Goal: Task Accomplishment & Management: Manage account settings

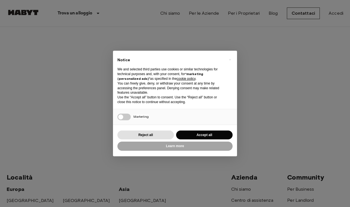
click at [176, 70] on p "We and selected third parties use cookies or similar technologies for technical…" at bounding box center [170, 74] width 106 height 14
click at [186, 134] on button "Accept all" at bounding box center [204, 134] width 56 height 9
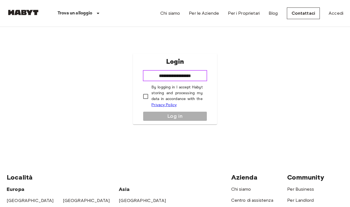
type input "**********"
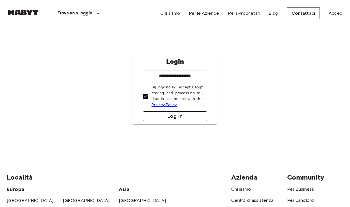
click at [162, 117] on button "Log in" at bounding box center [175, 116] width 64 height 10
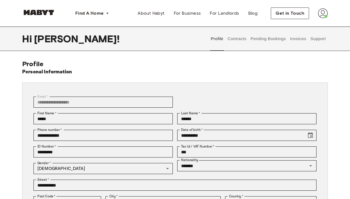
click at [238, 39] on button "Contracts" at bounding box center [237, 39] width 20 height 24
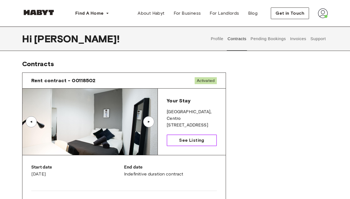
click at [185, 140] on span "See Listing" at bounding box center [191, 140] width 25 height 7
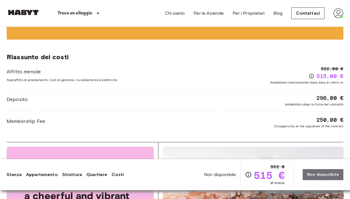
scroll to position [746, 0]
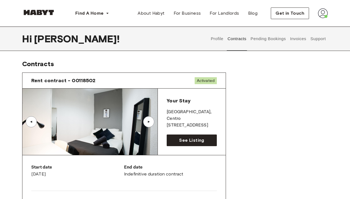
click at [296, 38] on button "Invoices" at bounding box center [297, 39] width 17 height 24
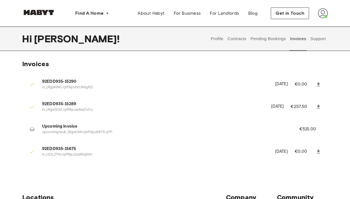
click at [32, 129] on icon at bounding box center [32, 129] width 5 height 4
click at [59, 124] on span "Upcoming Invoice" at bounding box center [164, 126] width 244 height 6
click at [59, 125] on span "Upcoming Invoice" at bounding box center [164, 126] width 244 height 6
click at [40, 142] on li "92EDD935-15675 in_1S2LZTKUrjrlf8pu2zdMq8MI September 1st, 2025 €0.00" at bounding box center [175, 151] width 306 height 19
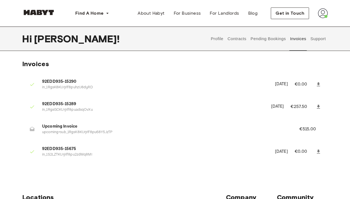
click at [237, 40] on button "Contracts" at bounding box center [237, 39] width 20 height 24
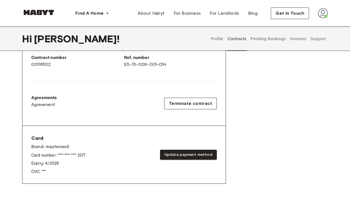
scroll to position [148, 0]
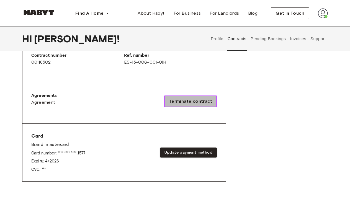
click at [190, 103] on span "Terminate contract" at bounding box center [190, 101] width 43 height 7
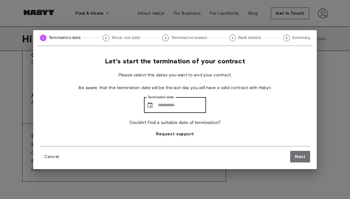
click at [153, 105] on div "​ Termination date" at bounding box center [175, 104] width 62 height 15
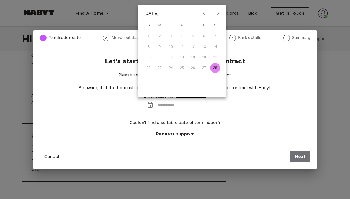
click at [214, 67] on button "28" at bounding box center [215, 68] width 10 height 10
type input "**********"
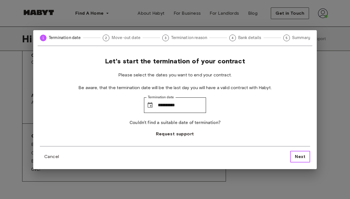
click at [302, 154] on span "Next" at bounding box center [300, 156] width 11 height 7
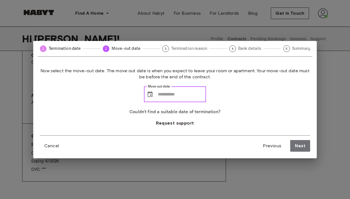
click at [158, 92] on input "Move out date" at bounding box center [182, 94] width 48 height 15
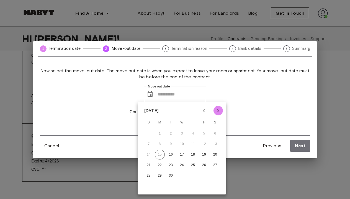
click at [218, 108] on icon "Next month" at bounding box center [218, 110] width 7 height 7
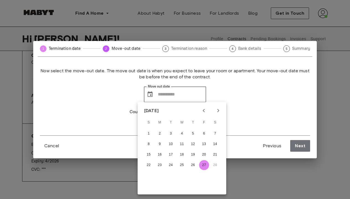
click at [203, 165] on button "27" at bounding box center [204, 165] width 10 height 10
type input "**********"
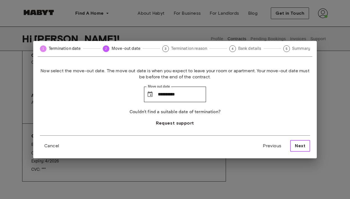
click at [300, 146] on span "Next" at bounding box center [300, 146] width 11 height 7
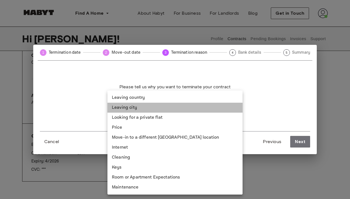
click at [213, 107] on li "Leaving city" at bounding box center [174, 108] width 135 height 10
type input "**********"
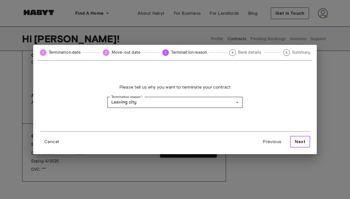
click at [299, 140] on span "Next" at bounding box center [300, 141] width 11 height 7
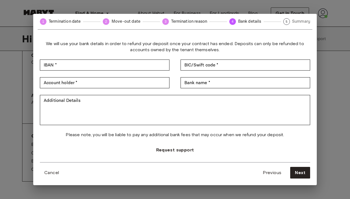
click at [189, 50] on span "We will use your bank details in order to refund your deposit once your contrac…" at bounding box center [175, 47] width 270 height 12
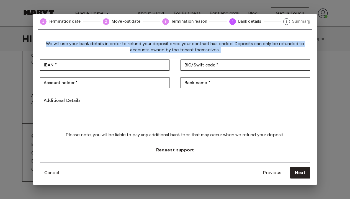
click at [189, 50] on span "We will use your bank details in order to refund your deposit once your contrac…" at bounding box center [175, 47] width 270 height 12
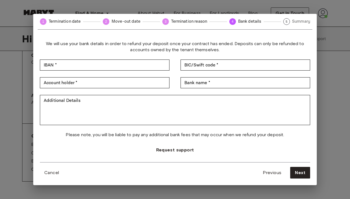
click at [189, 50] on span "We will use your bank details in order to refund your deposit once your contrac…" at bounding box center [175, 47] width 270 height 12
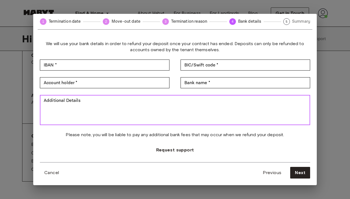
click at [218, 108] on textarea "Additional Details" at bounding box center [175, 109] width 262 height 25
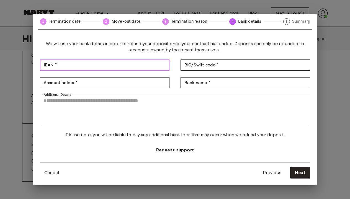
click at [105, 67] on input "IBAN *" at bounding box center [105, 65] width 130 height 11
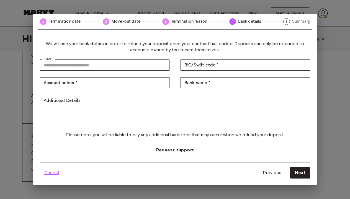
click at [57, 174] on span "Cancel" at bounding box center [51, 172] width 15 height 7
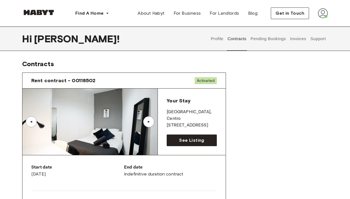
scroll to position [0, 0]
click at [324, 14] on img at bounding box center [323, 13] width 10 height 10
click at [317, 25] on div "Profile Log out" at bounding box center [310, 31] width 33 height 27
click at [324, 17] on img at bounding box center [323, 13] width 10 height 10
click at [317, 30] on div "Profile Log out" at bounding box center [310, 31] width 33 height 27
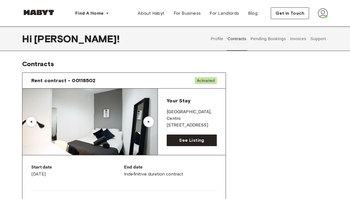
click at [320, 16] on img at bounding box center [323, 13] width 10 height 10
click at [304, 26] on span "Profile" at bounding box center [306, 26] width 14 height 7
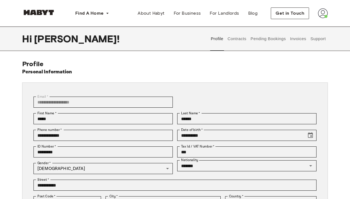
click at [240, 40] on button "Contracts" at bounding box center [237, 39] width 20 height 24
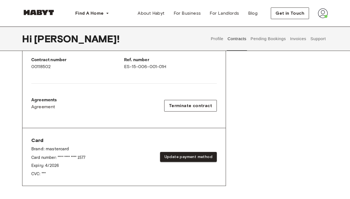
scroll to position [90, 0]
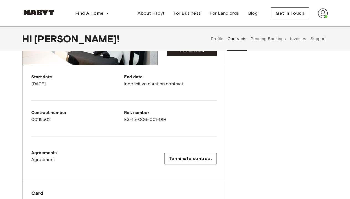
click at [321, 13] on img at bounding box center [323, 13] width 10 height 10
click at [259, 40] on button "Pending Bookings" at bounding box center [268, 39] width 37 height 24
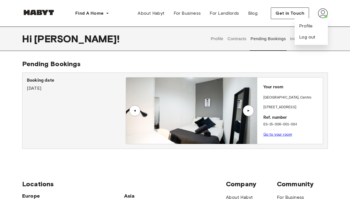
click at [250, 113] on div "▲" at bounding box center [248, 110] width 11 height 11
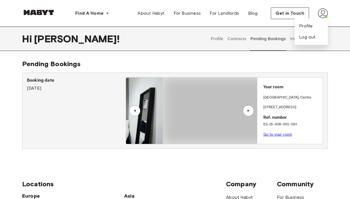
click at [250, 113] on div "▲" at bounding box center [248, 110] width 11 height 11
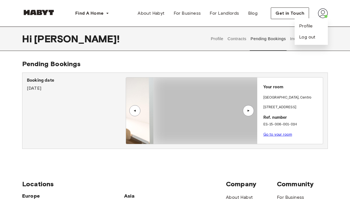
click at [250, 113] on div "▲" at bounding box center [248, 110] width 11 height 11
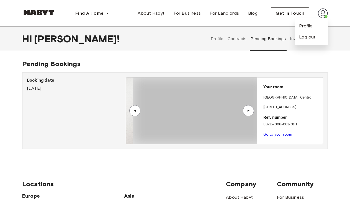
click at [250, 113] on div "▲" at bounding box center [248, 110] width 11 height 11
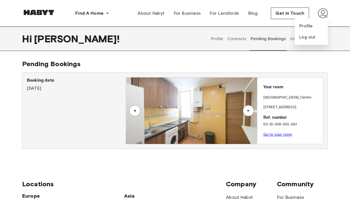
click at [293, 41] on button "Invoices" at bounding box center [297, 39] width 17 height 24
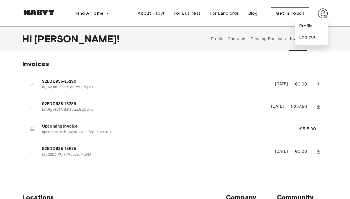
click at [239, 41] on button "Contracts" at bounding box center [237, 39] width 20 height 24
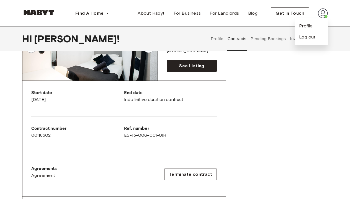
scroll to position [84, 0]
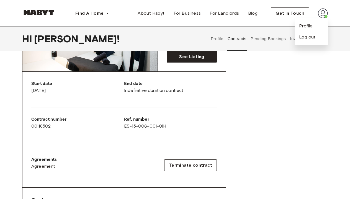
click at [185, 171] on div "Agreements Agreement Terminate contract" at bounding box center [123, 165] width 185 height 18
click at [187, 160] on button "Terminate contract" at bounding box center [190, 165] width 53 height 12
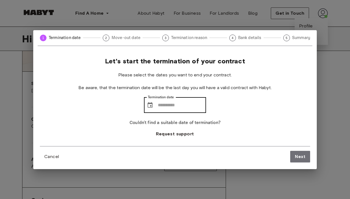
click at [152, 107] on div "​ Termination date" at bounding box center [175, 104] width 62 height 15
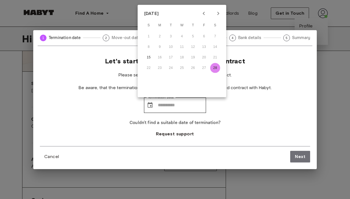
click at [215, 68] on button "28" at bounding box center [215, 68] width 10 height 10
type input "**********"
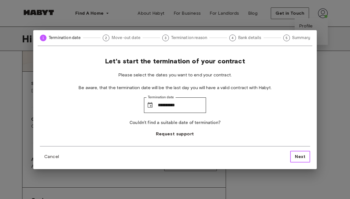
click at [296, 158] on span "Next" at bounding box center [300, 156] width 11 height 7
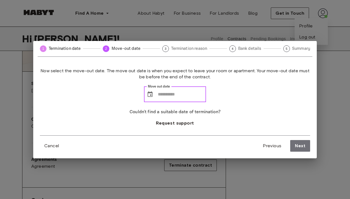
click at [158, 94] on input "Move out date" at bounding box center [182, 94] width 48 height 15
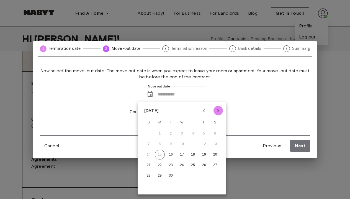
click at [219, 113] on icon "Next month" at bounding box center [218, 110] width 7 height 7
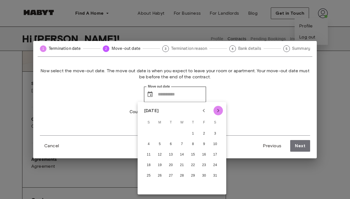
click at [219, 113] on icon "Next month" at bounding box center [218, 110] width 7 height 7
click at [204, 166] on button "27" at bounding box center [204, 165] width 10 height 10
type input "**********"
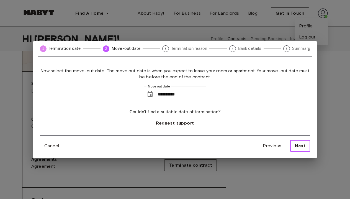
click at [296, 145] on span "Next" at bounding box center [300, 146] width 11 height 7
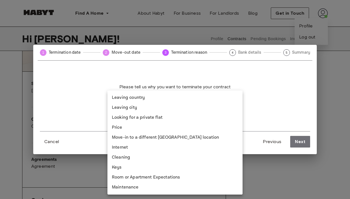
click at [218, 107] on li "Leaving city" at bounding box center [174, 108] width 135 height 10
type input "**********"
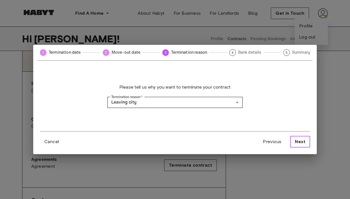
click at [296, 141] on span "Next" at bounding box center [300, 141] width 11 height 7
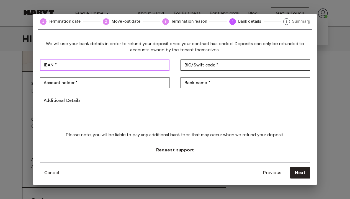
click at [148, 66] on input "IBAN *" at bounding box center [105, 65] width 130 height 11
type input "**********"
drag, startPoint x: 120, startPoint y: 64, endPoint x: 37, endPoint y: 63, distance: 83.0
click at [37, 63] on div "**********" at bounding box center [174, 109] width 283 height 151
paste input "**********"
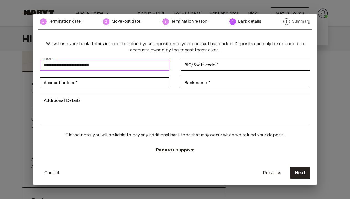
type input "**********"
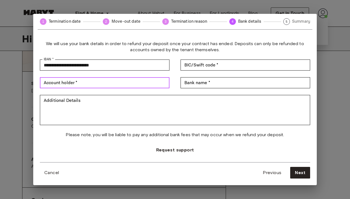
click at [81, 83] on input "Account holder *" at bounding box center [105, 82] width 130 height 11
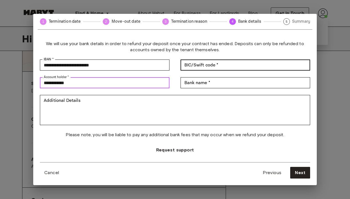
type input "**********"
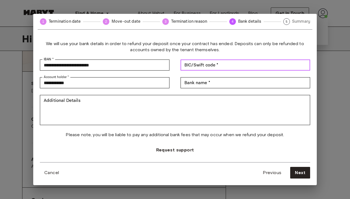
click at [188, 63] on div "BIC/Swift code * BIC/Swift code *" at bounding box center [245, 65] width 130 height 11
click at [195, 63] on input "BIC/Swift code *" at bounding box center [245, 65] width 130 height 11
paste input "**********"
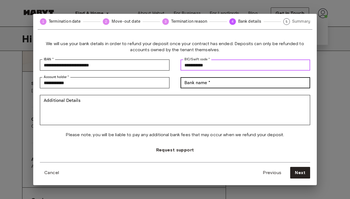
type input "**********"
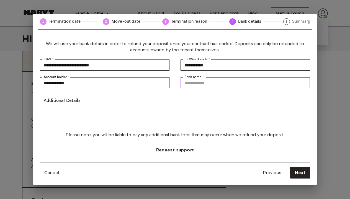
click at [198, 85] on input "Bank name *" at bounding box center [245, 82] width 130 height 11
type input "*********"
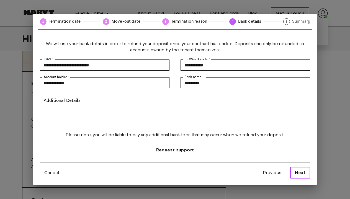
click at [301, 171] on span "Next" at bounding box center [300, 172] width 11 height 7
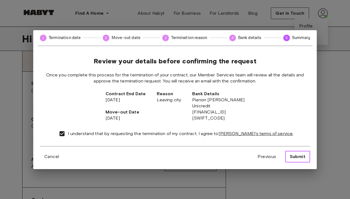
click at [296, 155] on span "Submit" at bounding box center [297, 156] width 15 height 7
